Goal: Task Accomplishment & Management: Use online tool/utility

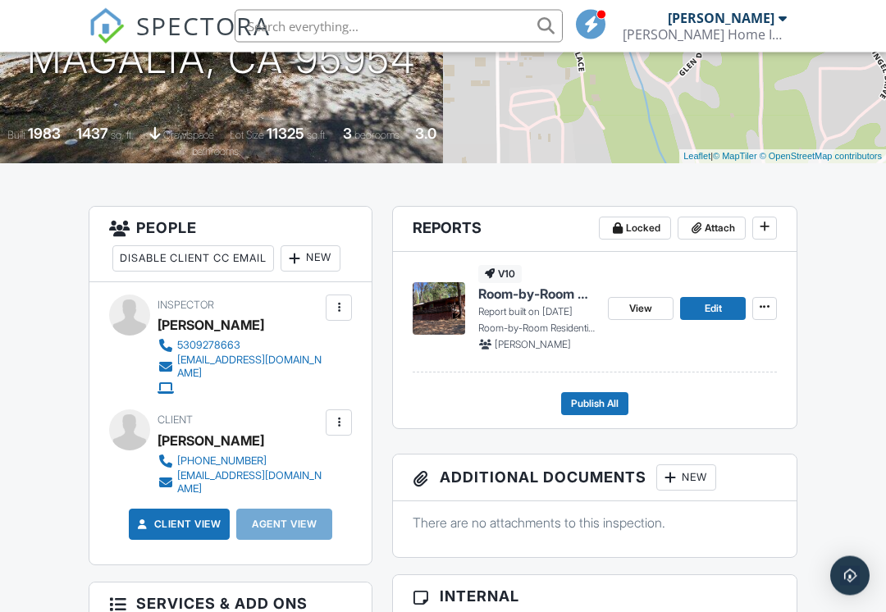
scroll to position [292, 0]
click at [712, 303] on span "Edit" at bounding box center [713, 308] width 17 height 16
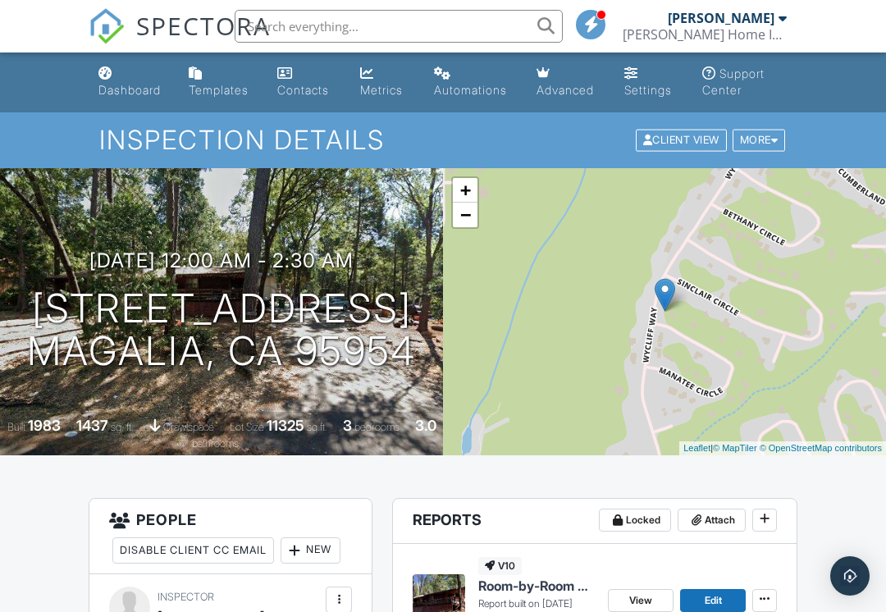
click at [713, 599] on span "Edit" at bounding box center [713, 601] width 17 height 16
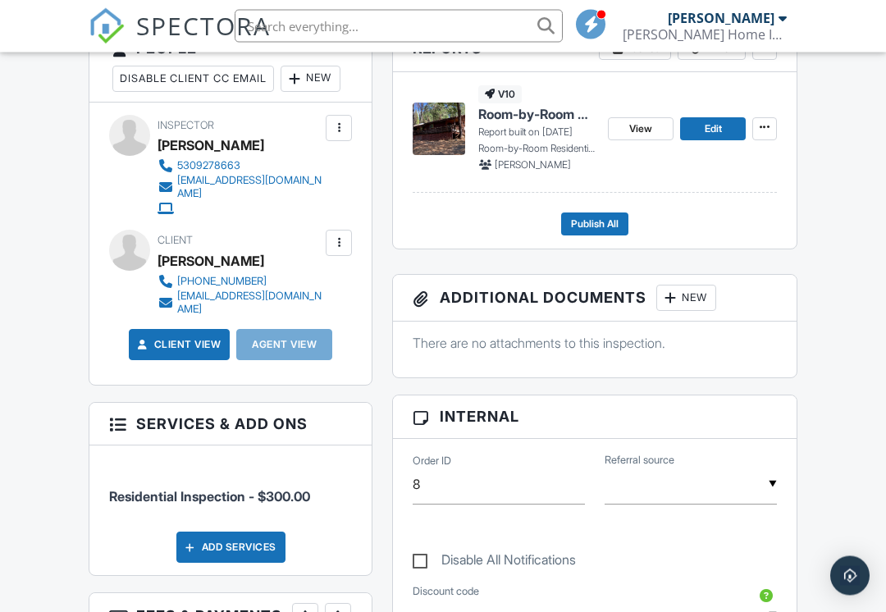
scroll to position [473, 0]
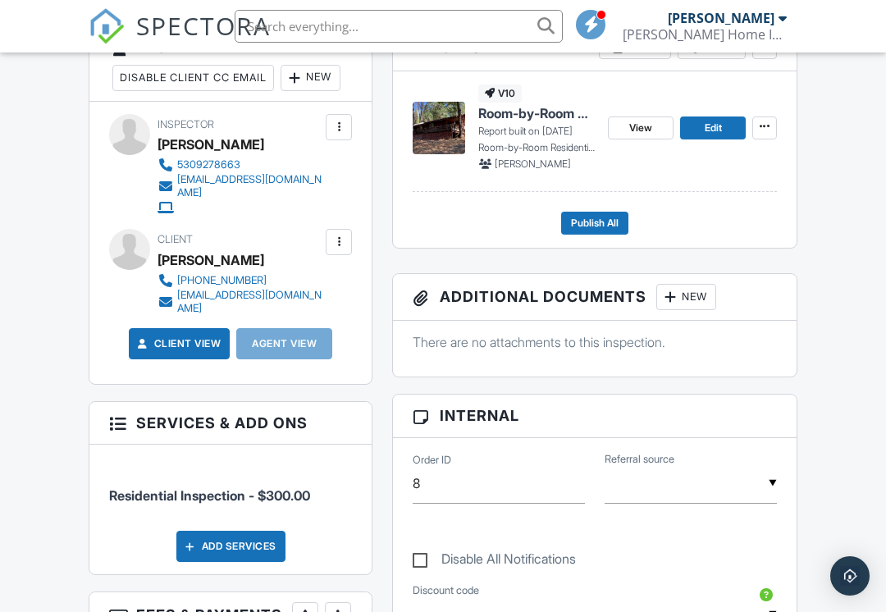
click at [643, 124] on span "View" at bounding box center [641, 128] width 23 height 16
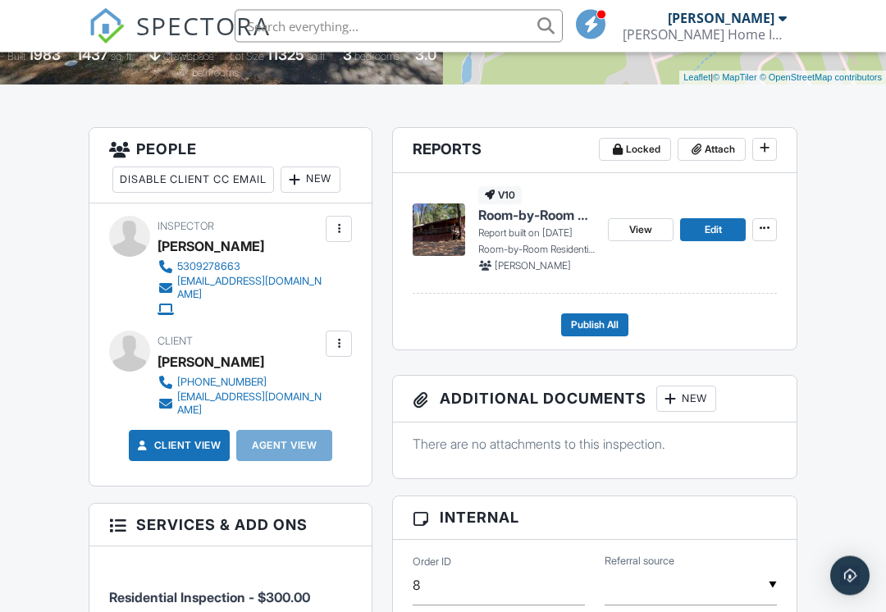
scroll to position [371, 0]
click at [636, 220] on link "View" at bounding box center [641, 229] width 66 height 23
